Goal: Information Seeking & Learning: Learn about a topic

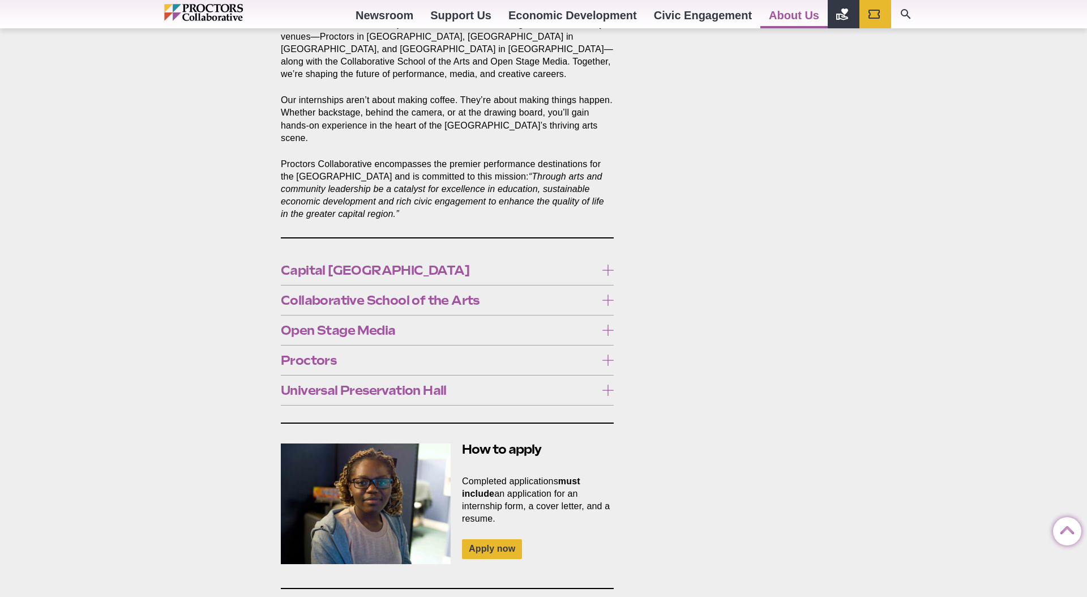
scroll to position [544, 0]
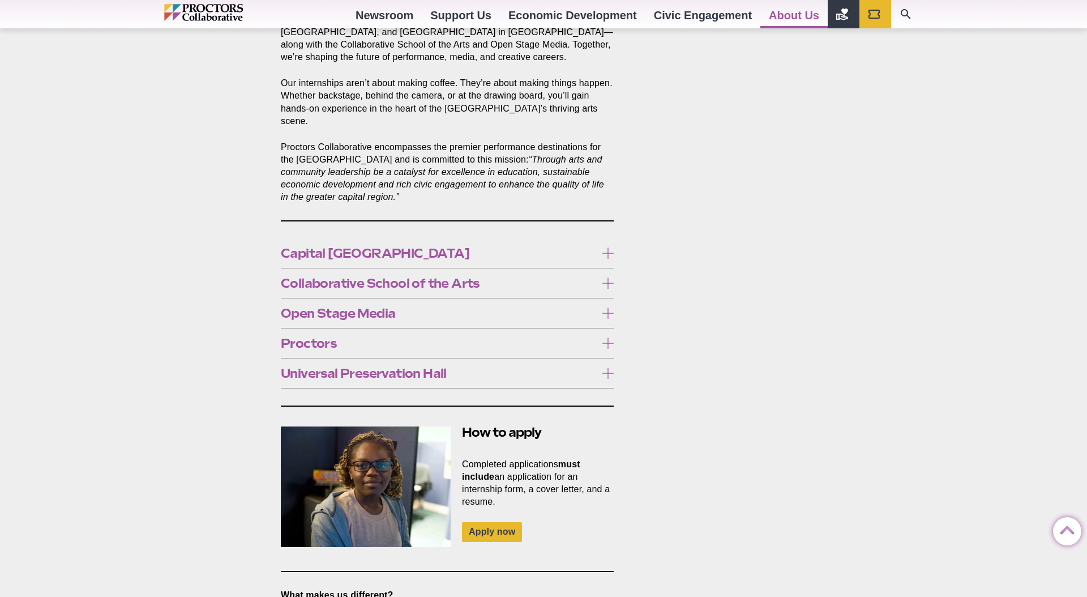
click at [364, 337] on span "Proctors" at bounding box center [438, 343] width 315 height 12
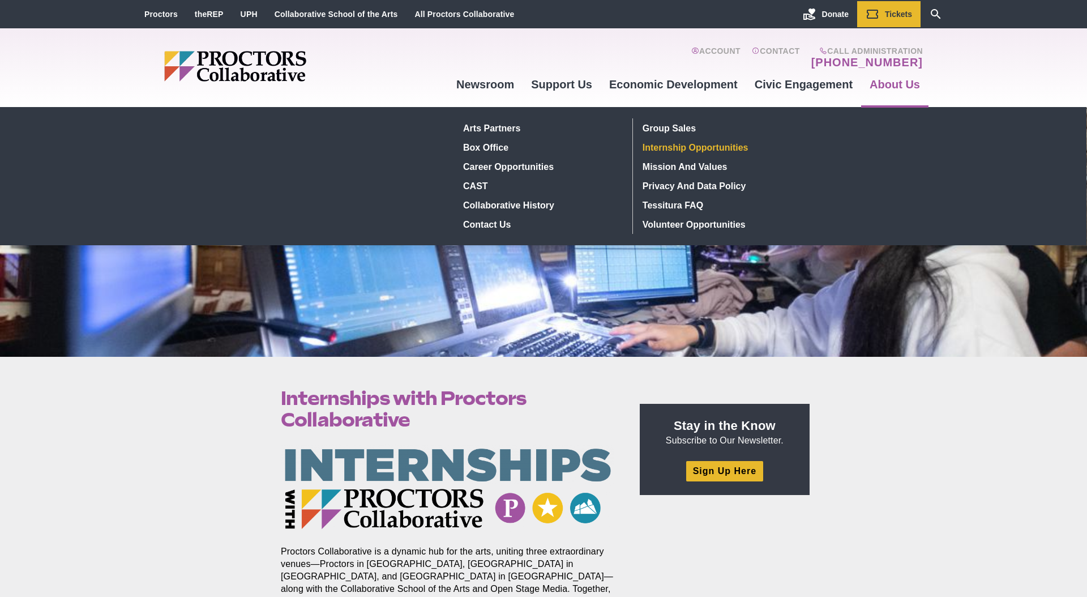
scroll to position [1, 0]
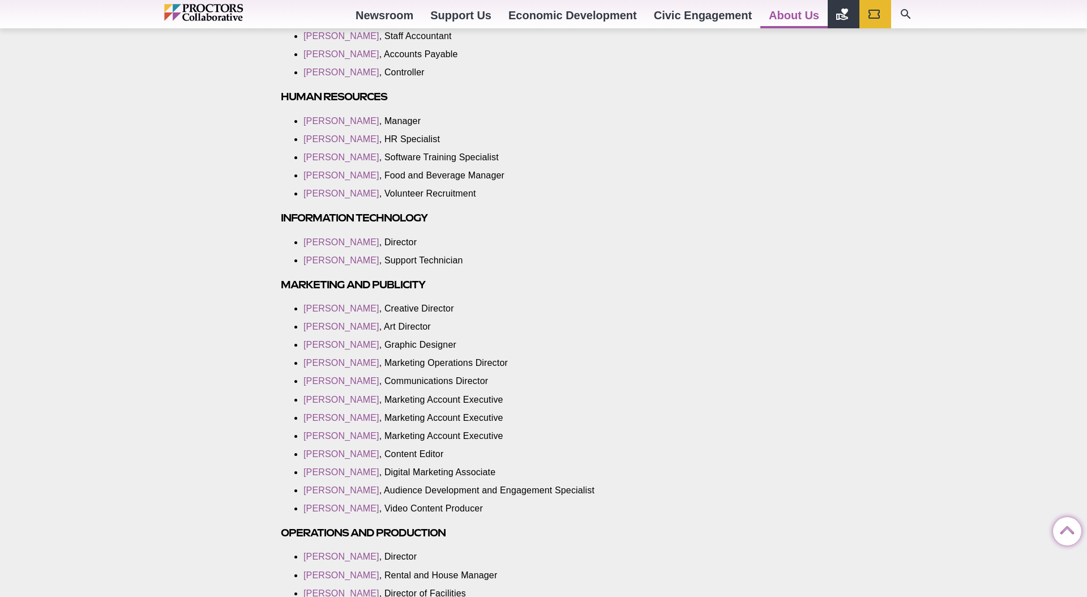
scroll to position [1266, 0]
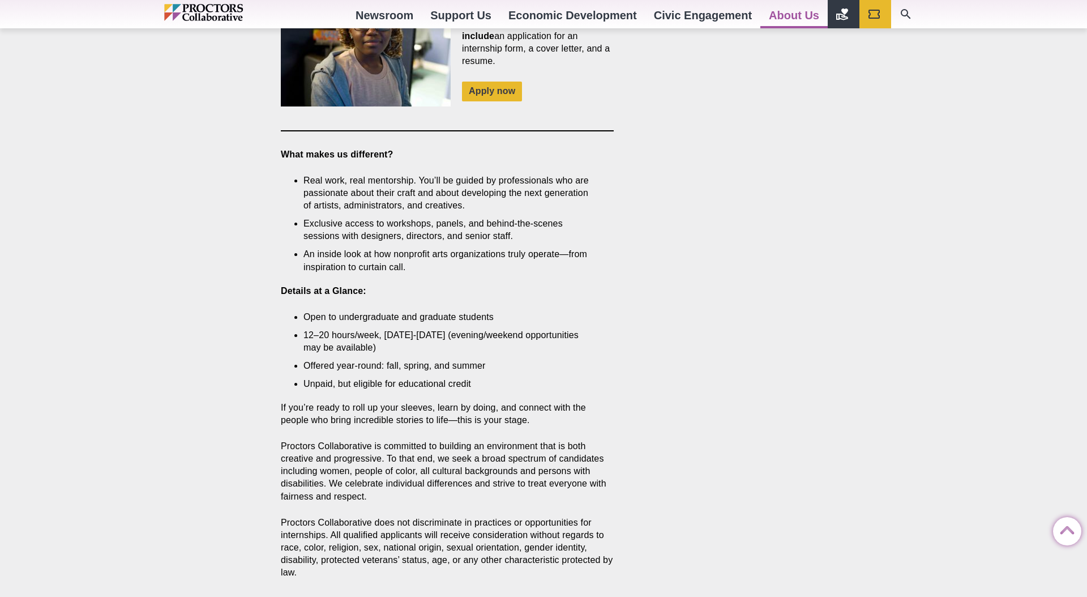
scroll to position [690, 0]
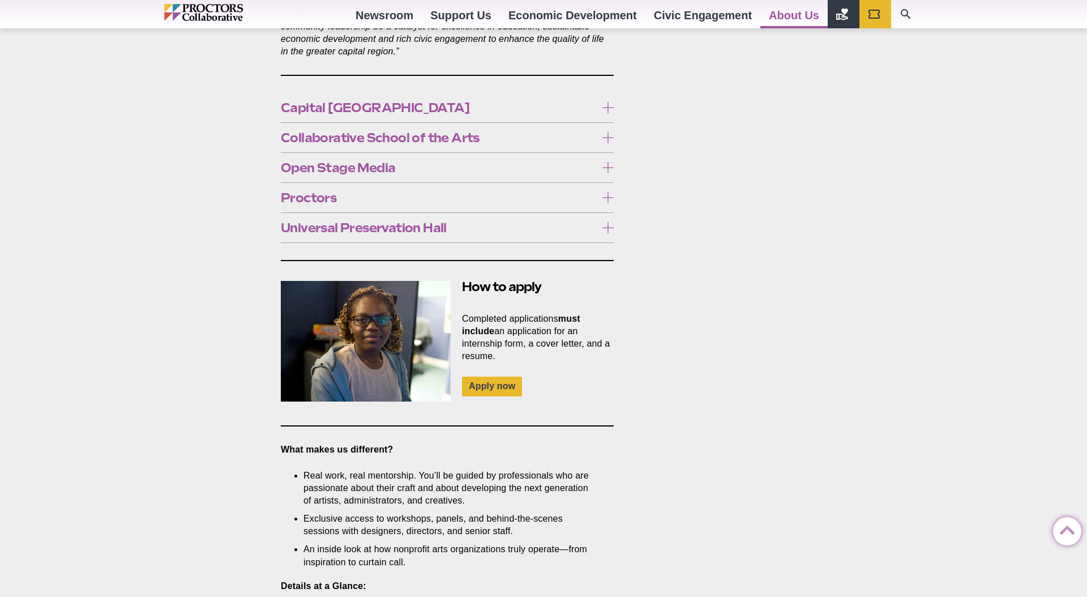
click at [357, 187] on label "Proctors" at bounding box center [447, 197] width 333 height 21
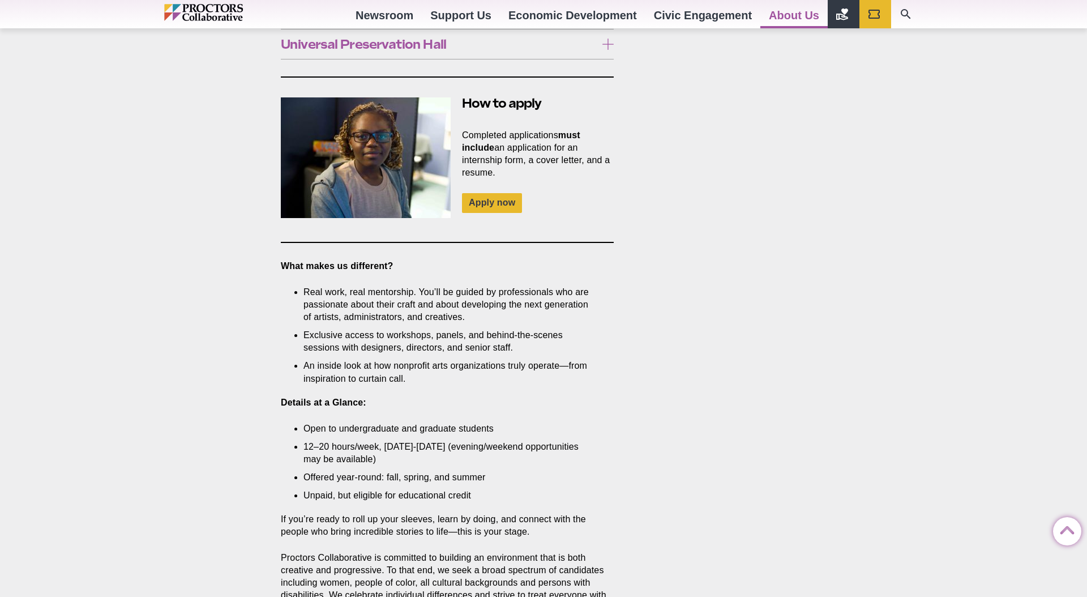
scroll to position [899, 0]
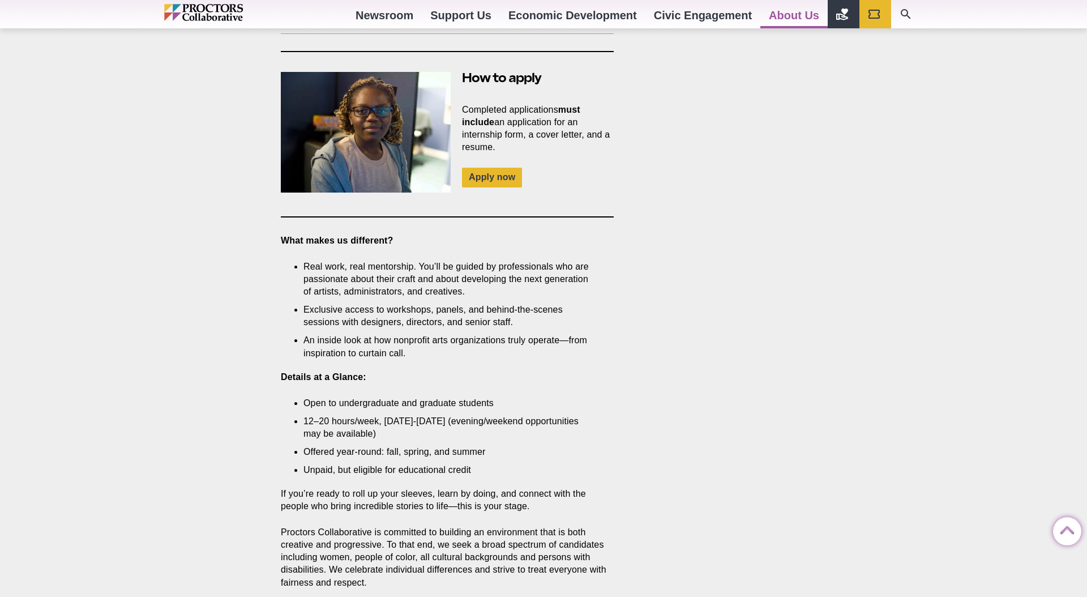
click at [206, 214] on div "Internships with Proctors Collaborative Posted [DATE] by [PERSON_NAME] Proctors…" at bounding box center [543, 88] width 1087 height 1261
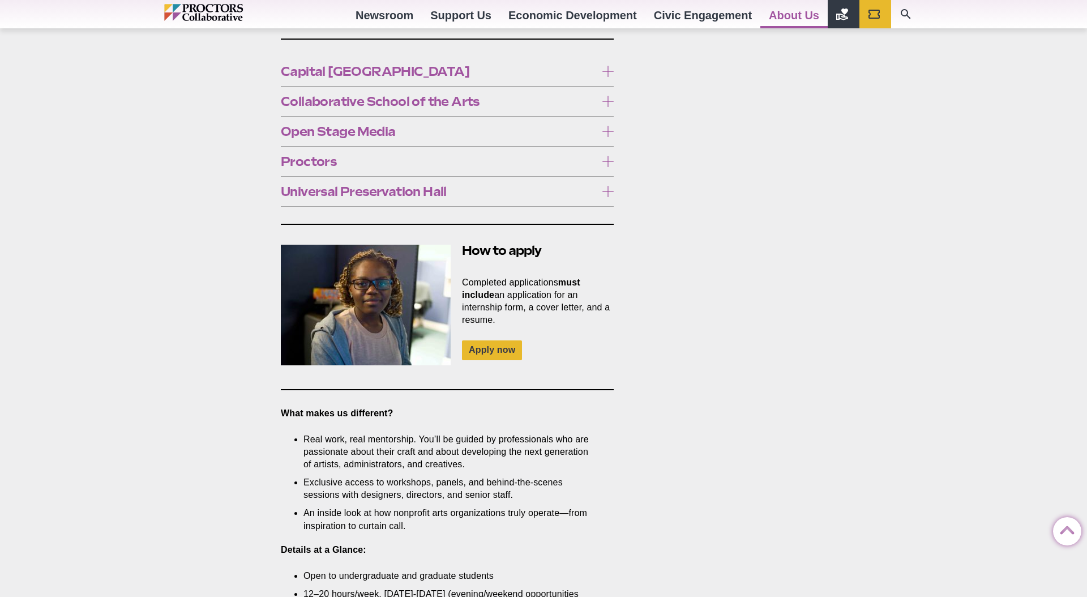
scroll to position [479, 0]
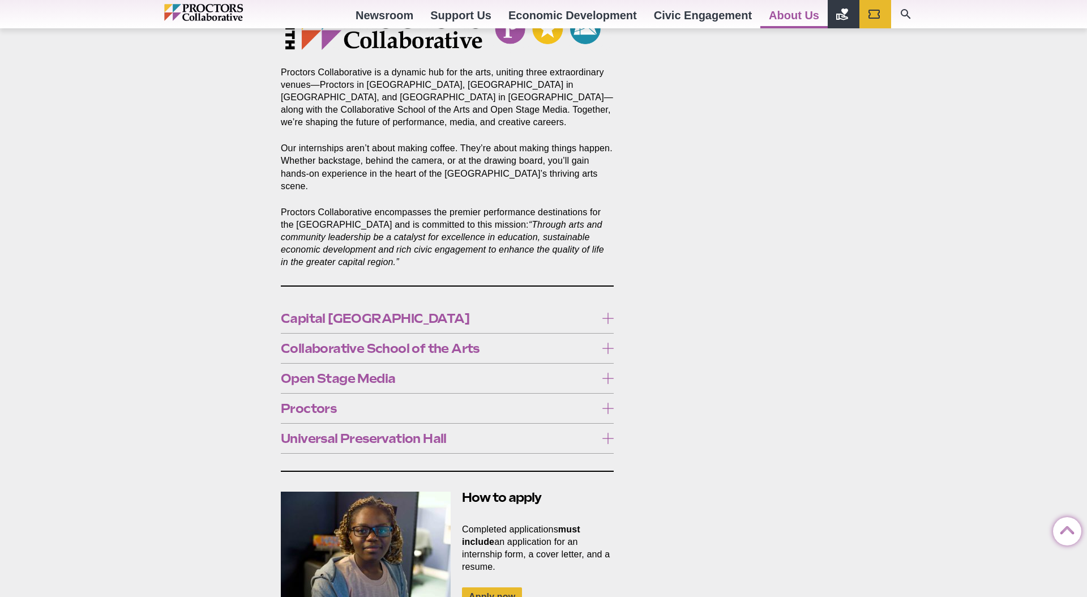
click at [358, 402] on span "Proctors" at bounding box center [438, 408] width 315 height 12
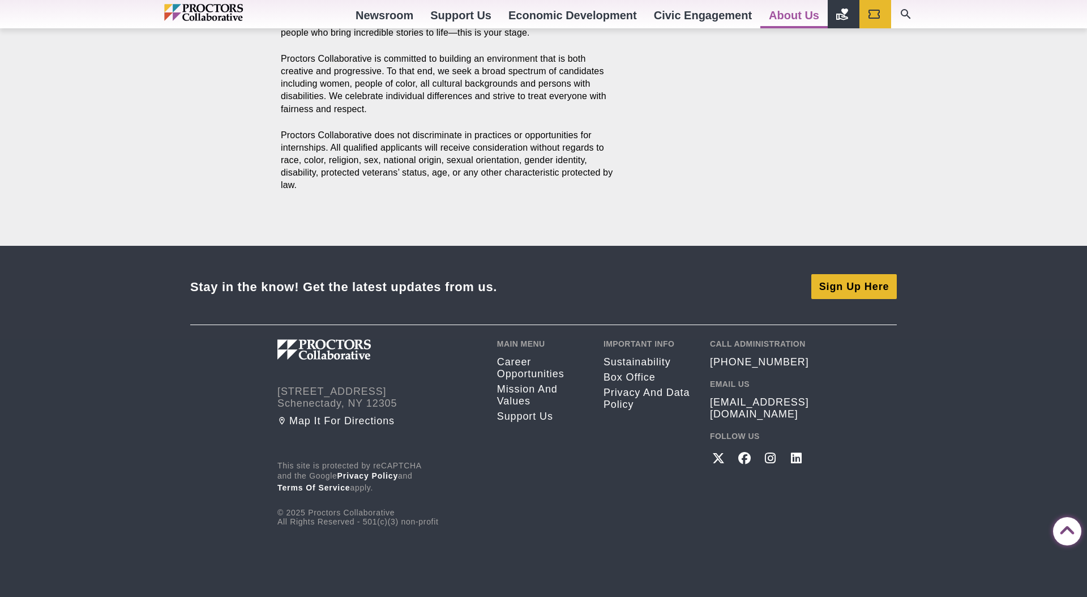
scroll to position [1655, 0]
